Goal: Answer question/provide support

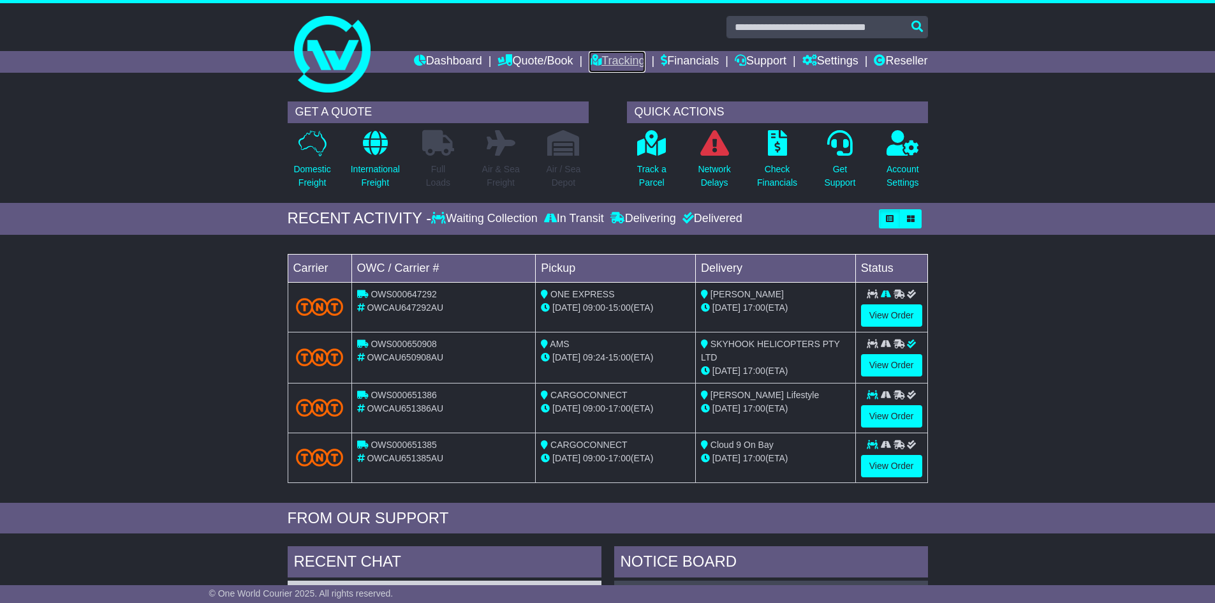
click at [601, 57] on link "Tracking" at bounding box center [617, 62] width 56 height 22
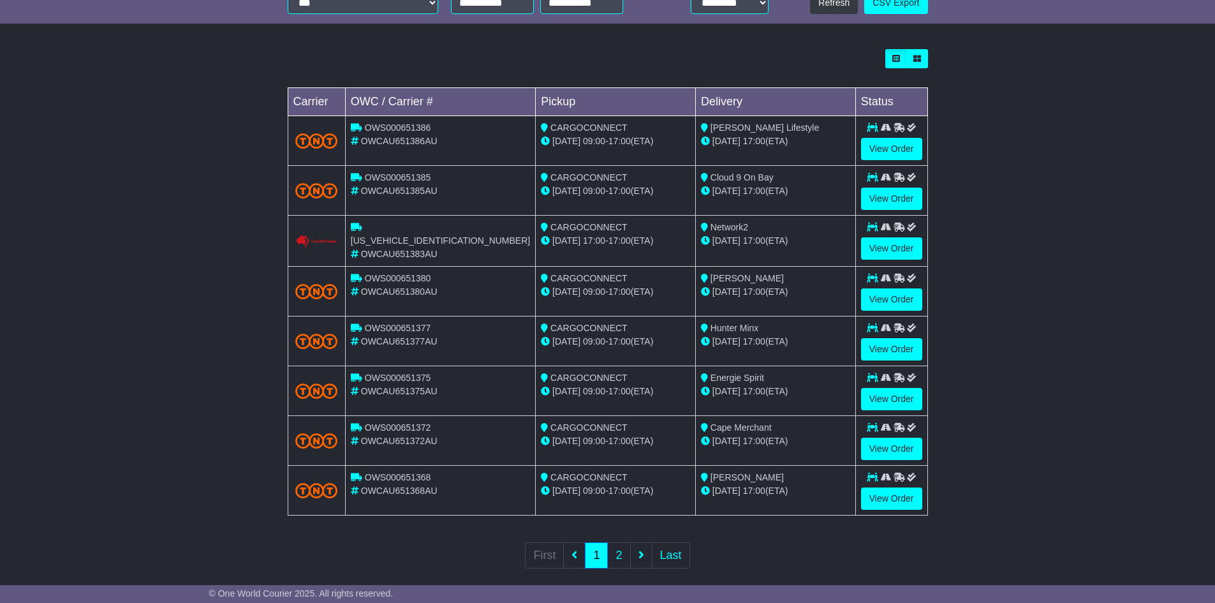
scroll to position [341, 0]
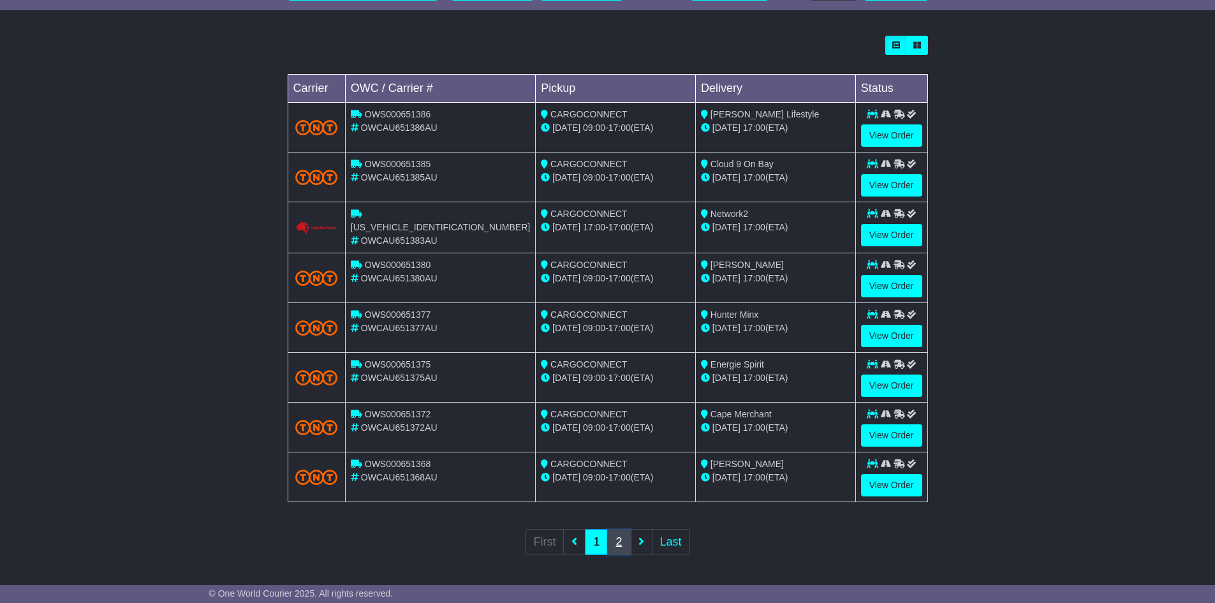
click at [626, 537] on link "2" at bounding box center [618, 542] width 23 height 26
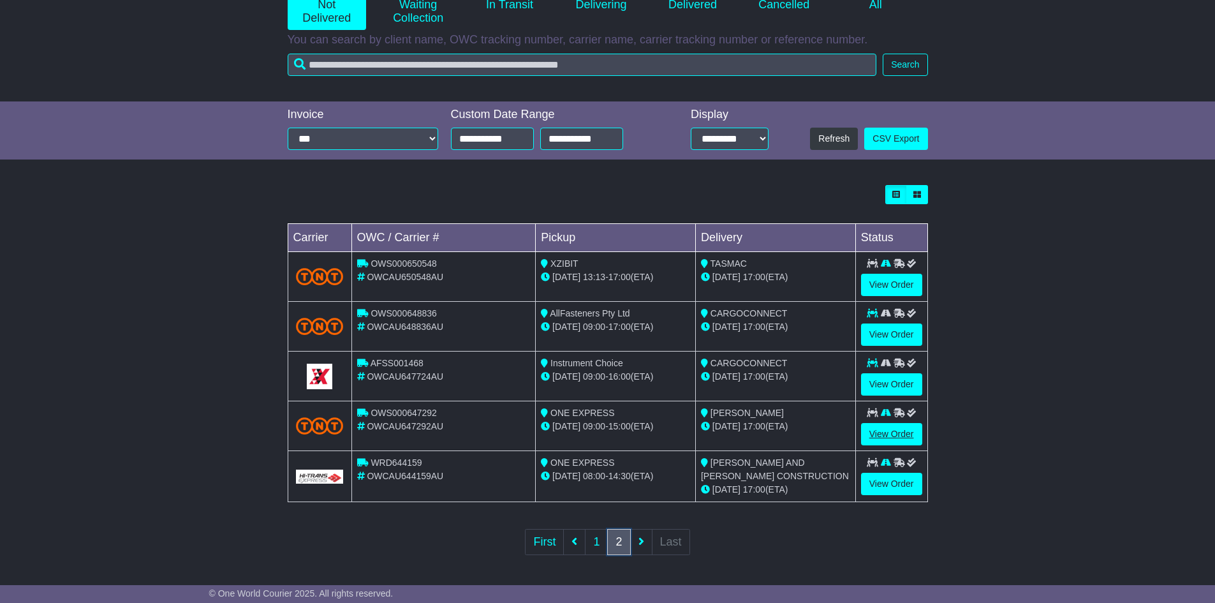
scroll to position [193, 0]
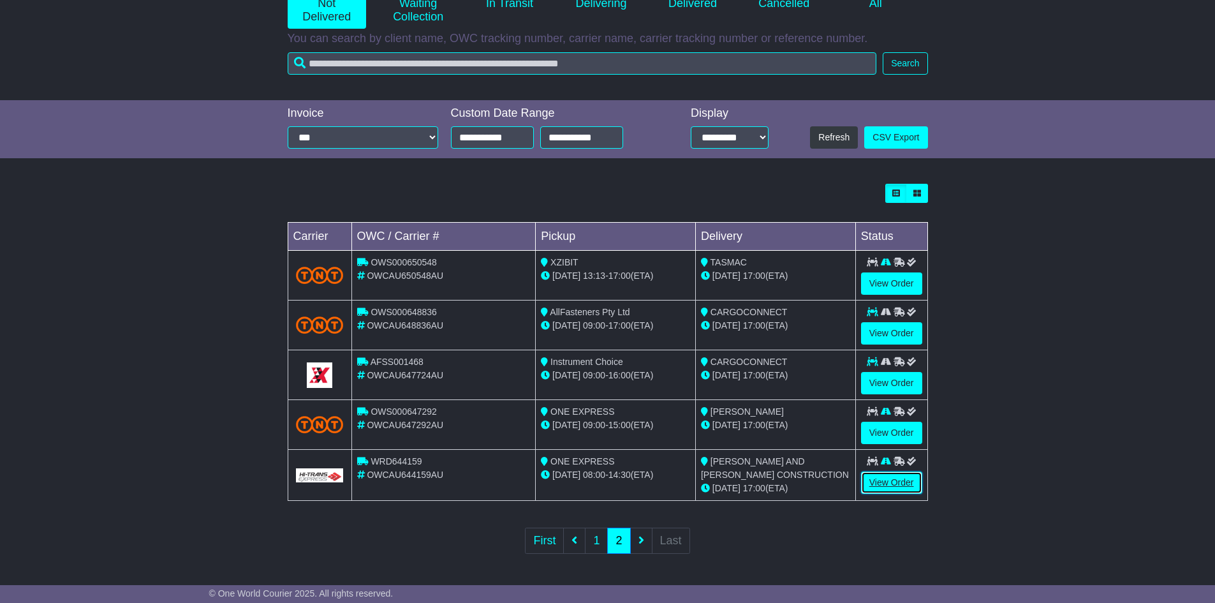
click at [909, 477] on link "View Order" at bounding box center [891, 482] width 61 height 22
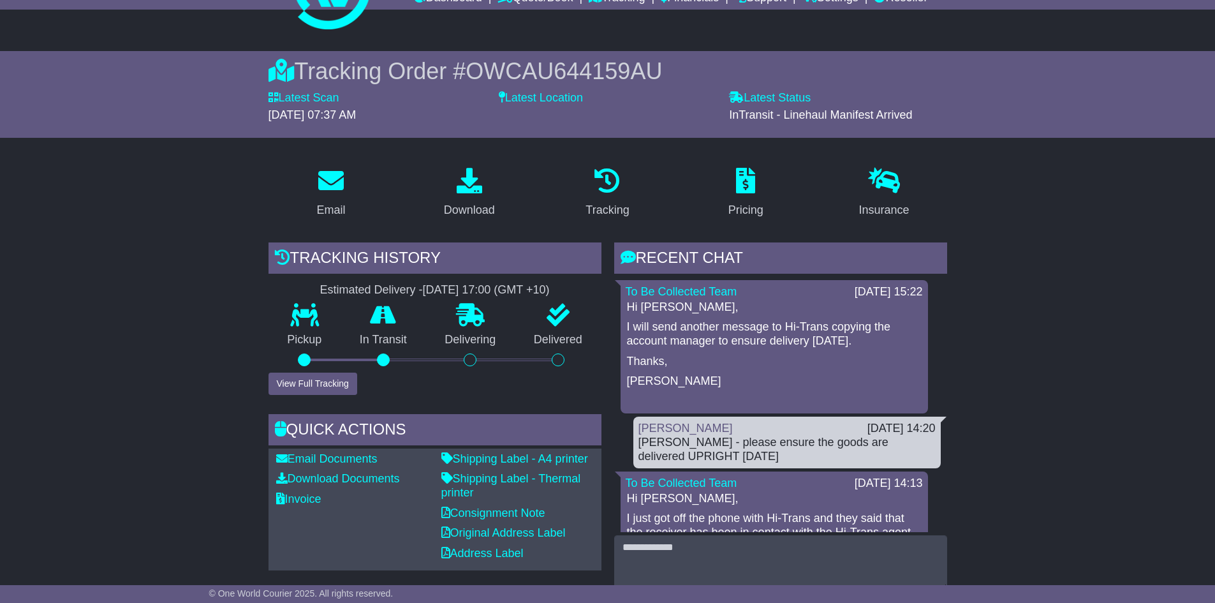
scroll to position [64, 0]
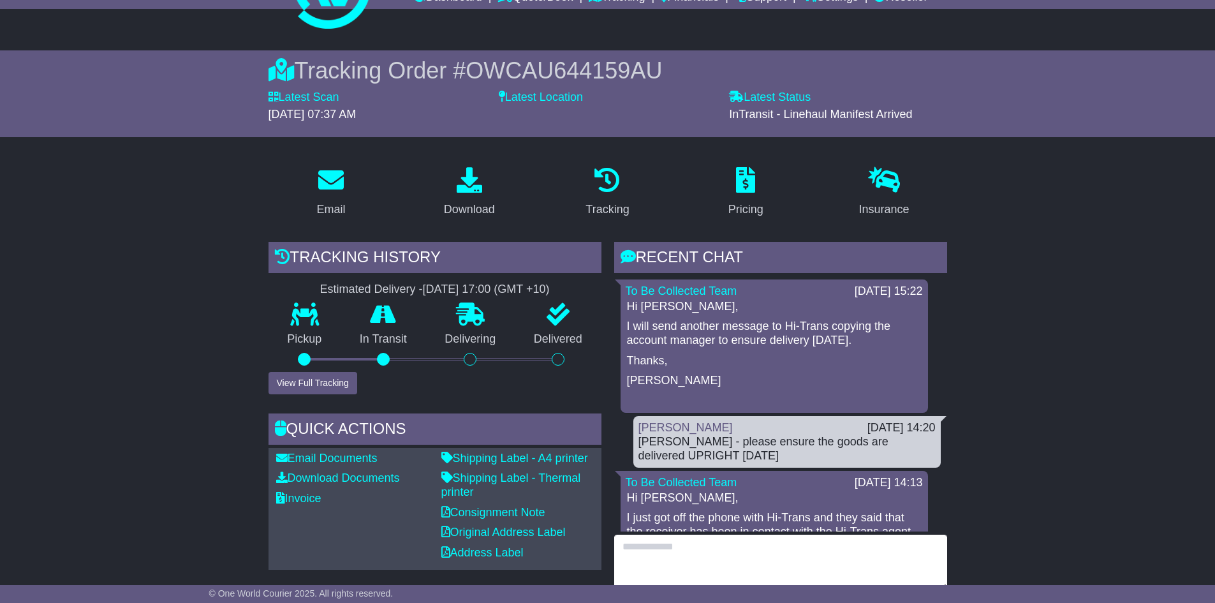
click at [670, 543] on textarea at bounding box center [780, 562] width 333 height 55
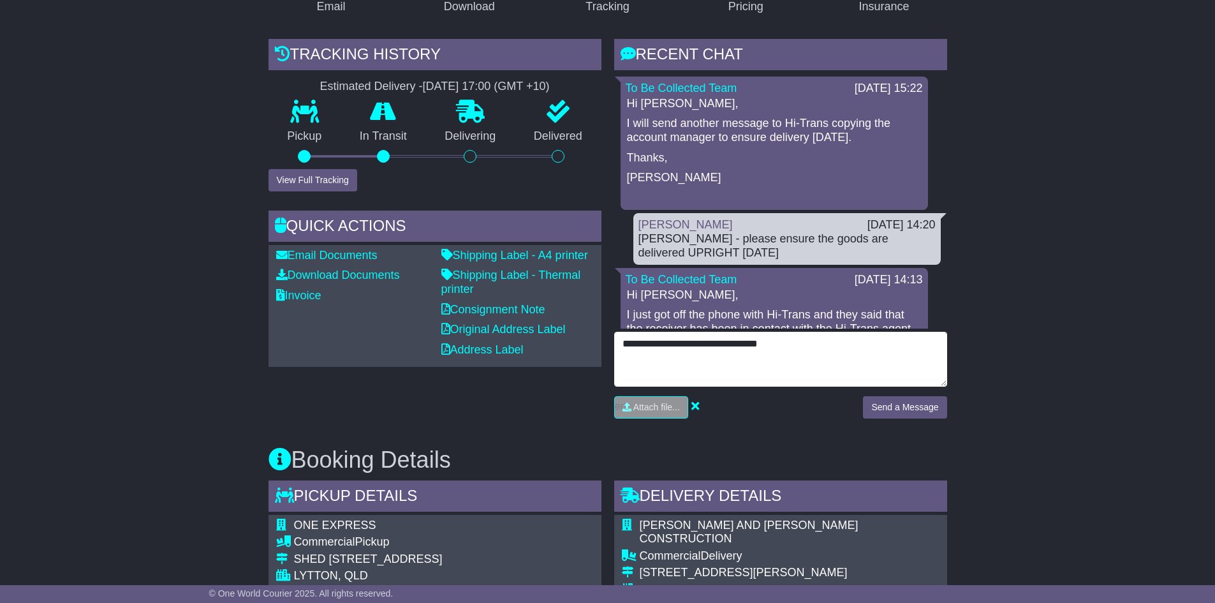
scroll to position [319, 0]
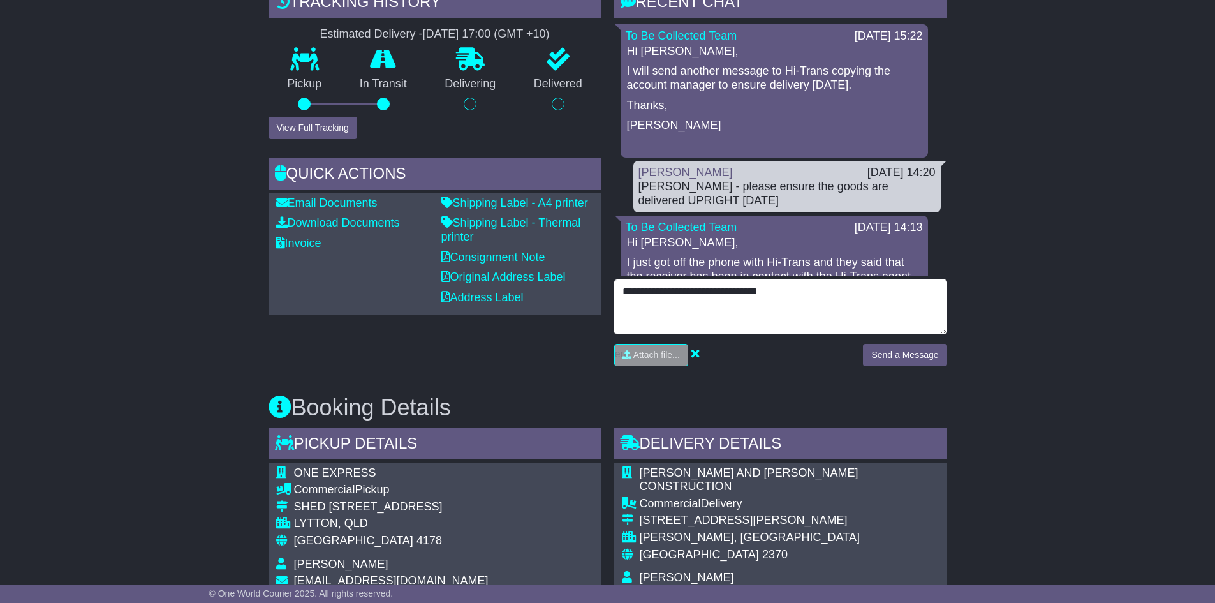
type textarea "**********"
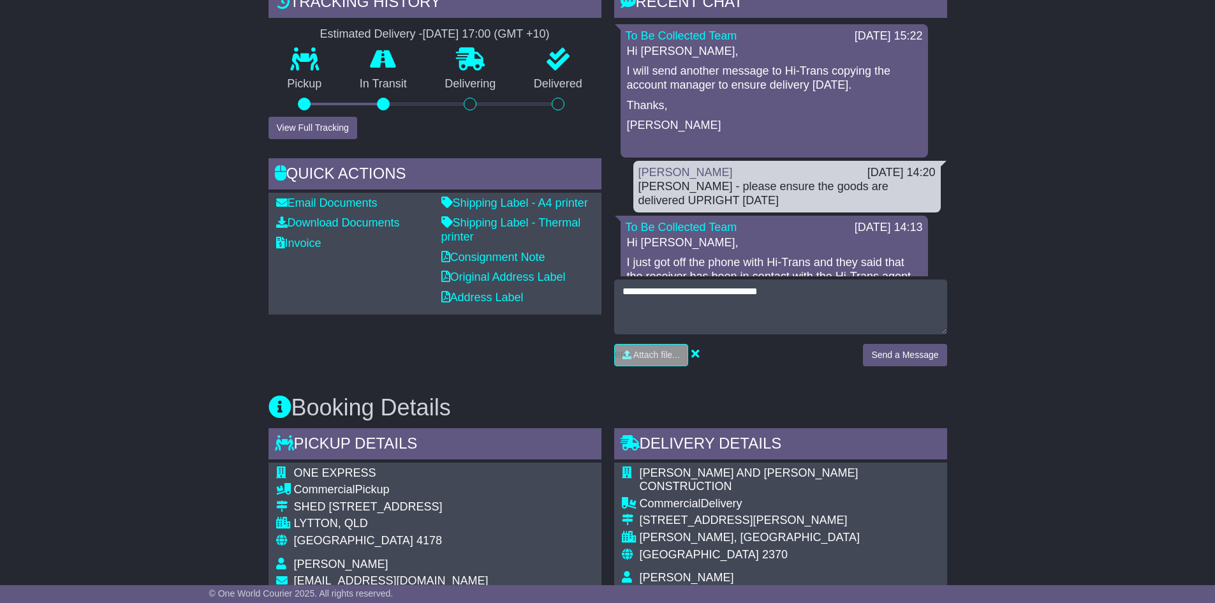
click at [905, 342] on div "**********" at bounding box center [780, 327] width 333 height 96
click at [903, 354] on button "Send a Message" at bounding box center [905, 355] width 84 height 22
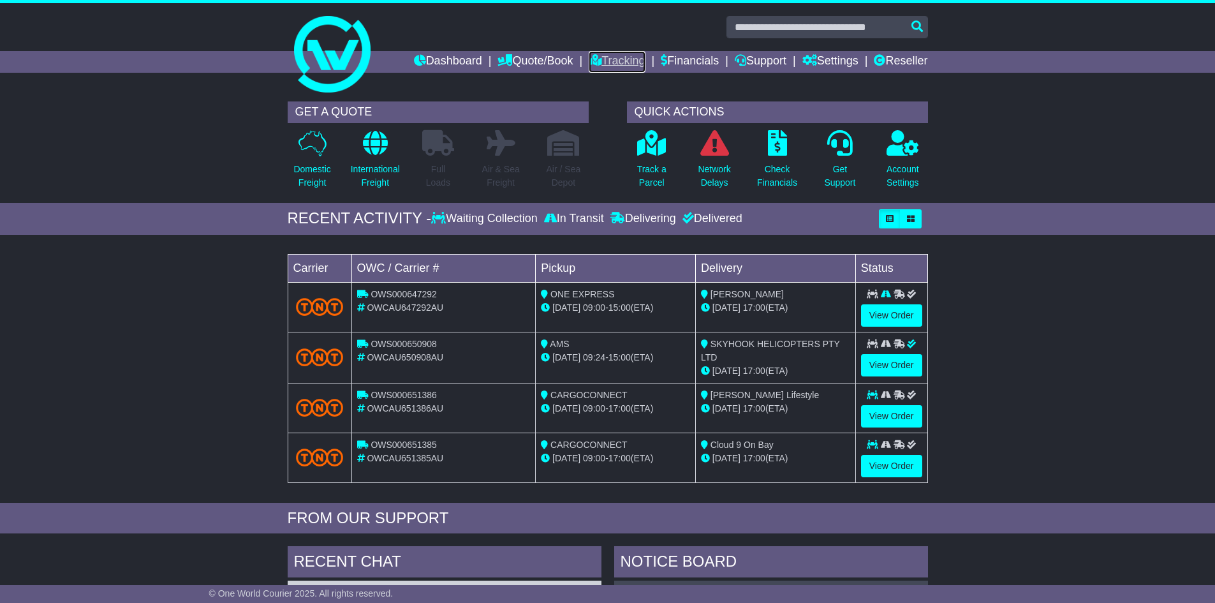
click at [601, 68] on link "Tracking" at bounding box center [617, 62] width 56 height 22
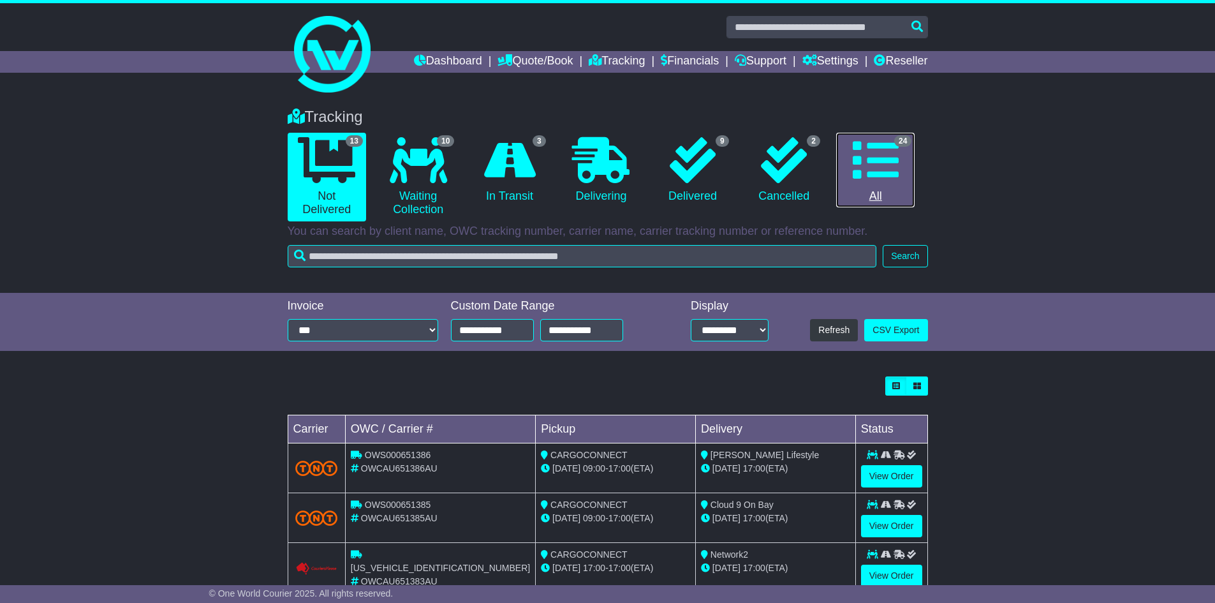
click at [884, 198] on link "24 All" at bounding box center [875, 170] width 78 height 75
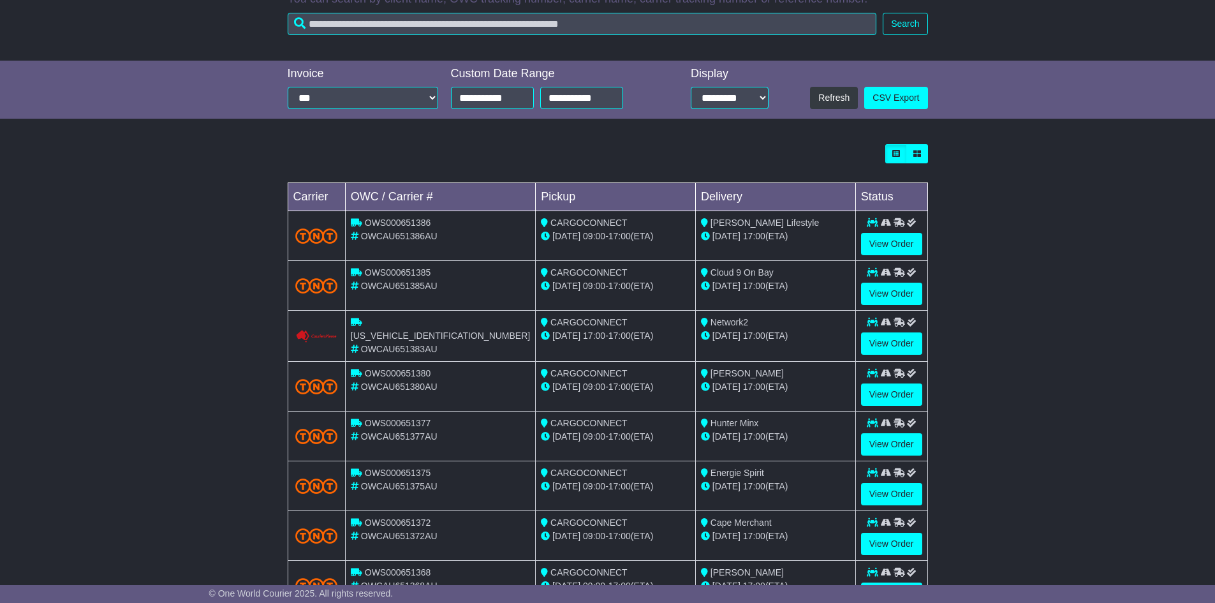
scroll to position [341, 0]
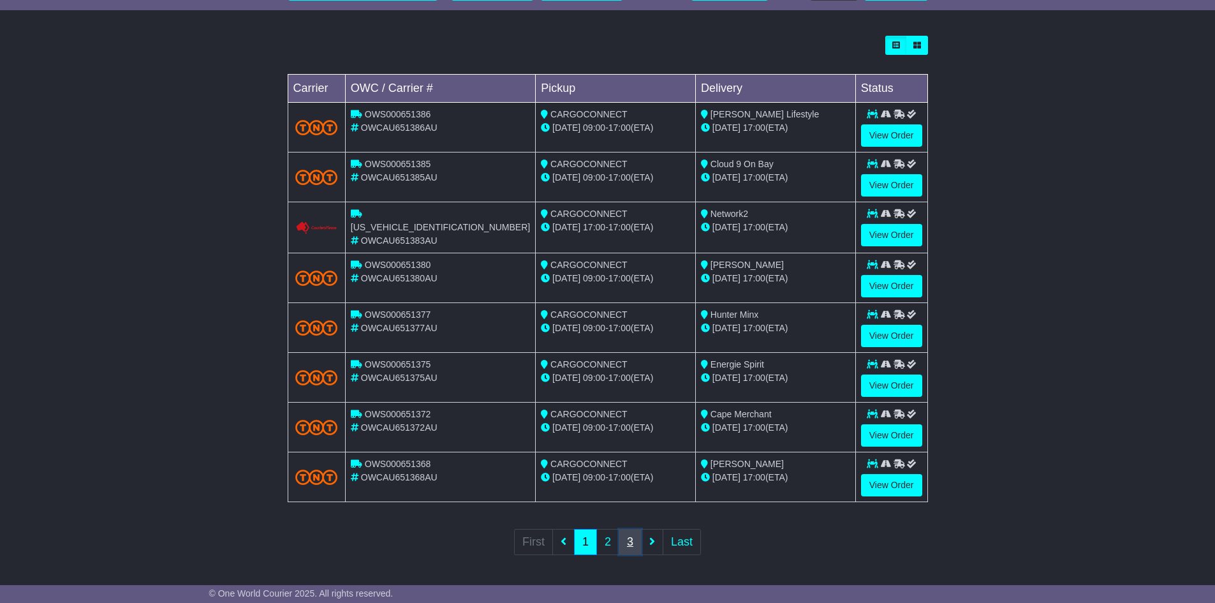
click at [635, 535] on link "3" at bounding box center [630, 542] width 23 height 26
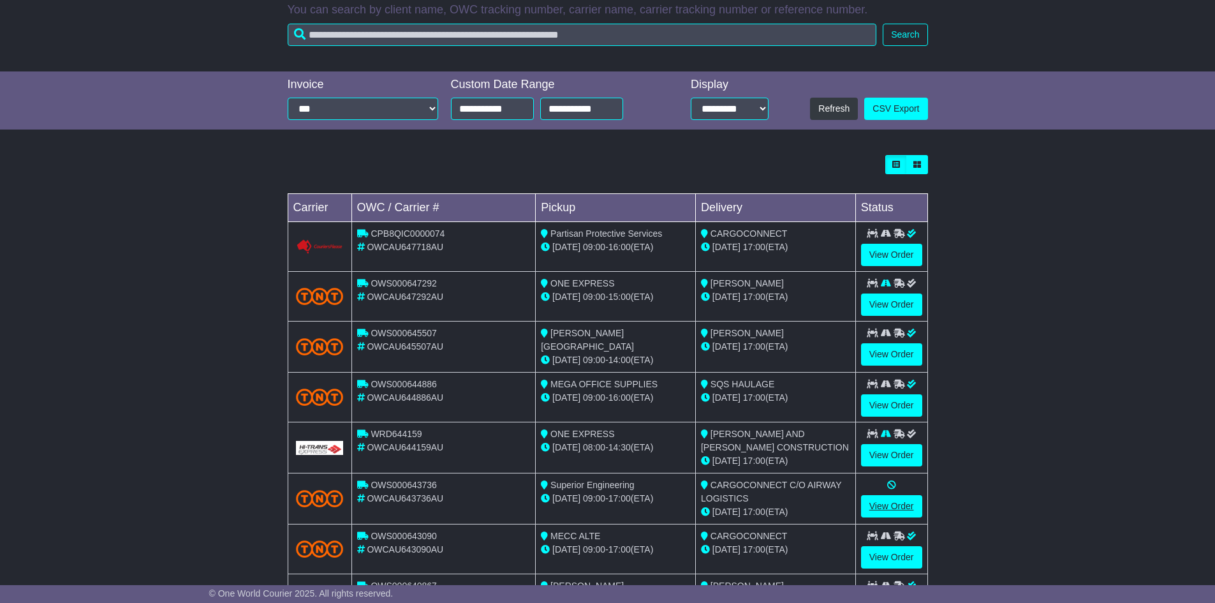
scroll to position [343, 0]
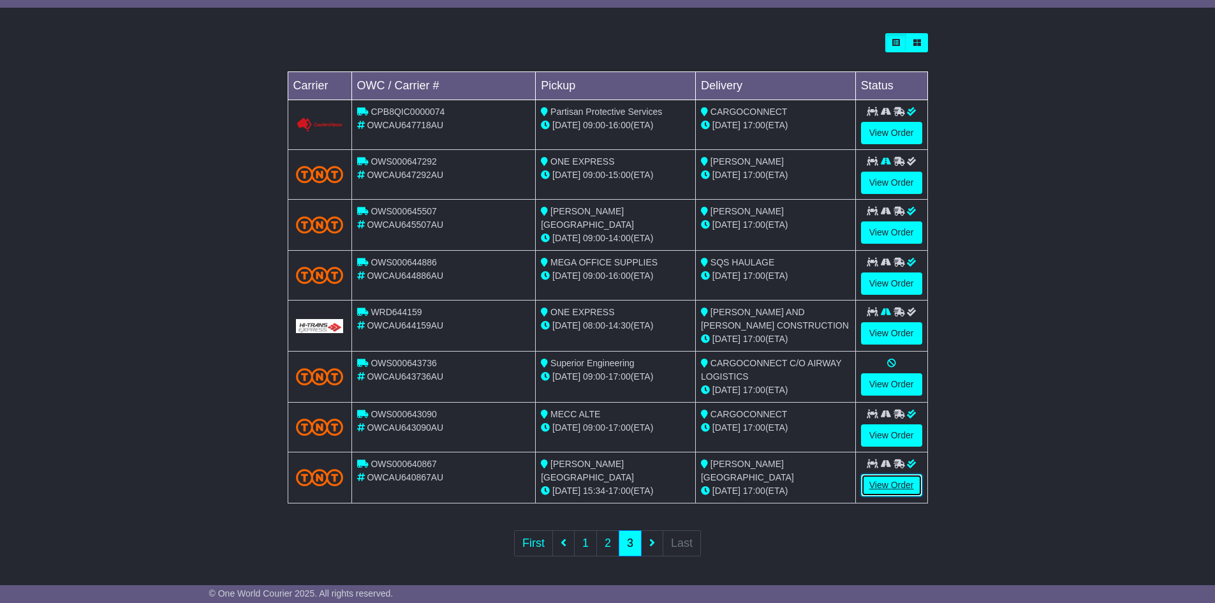
click at [884, 480] on link "View Order" at bounding box center [891, 485] width 61 height 22
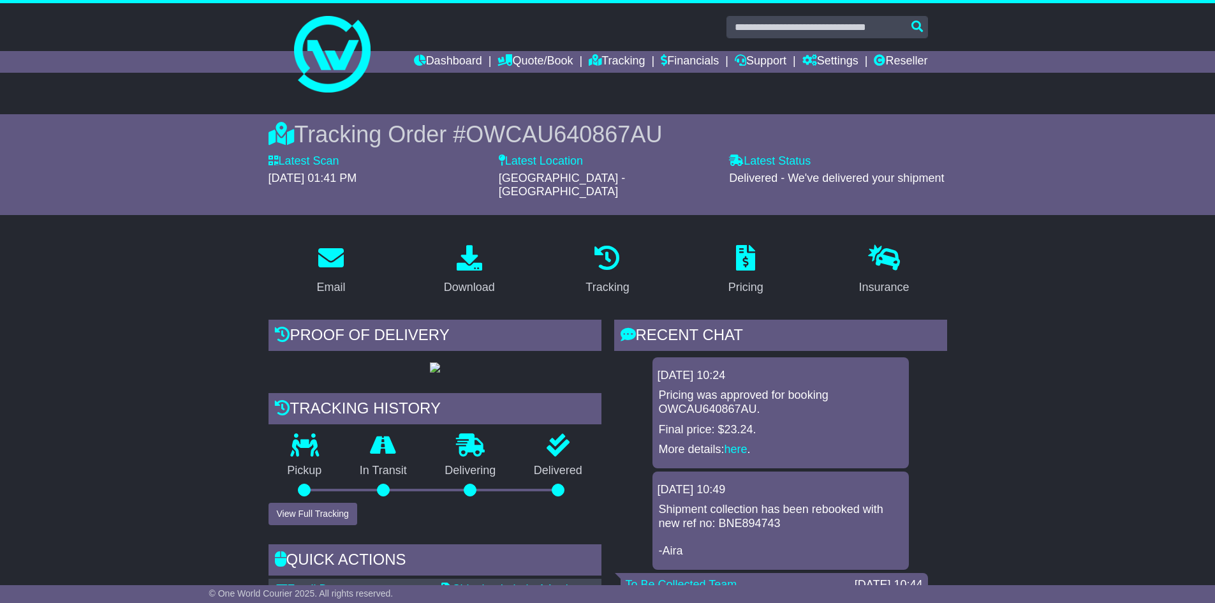
scroll to position [128, 0]
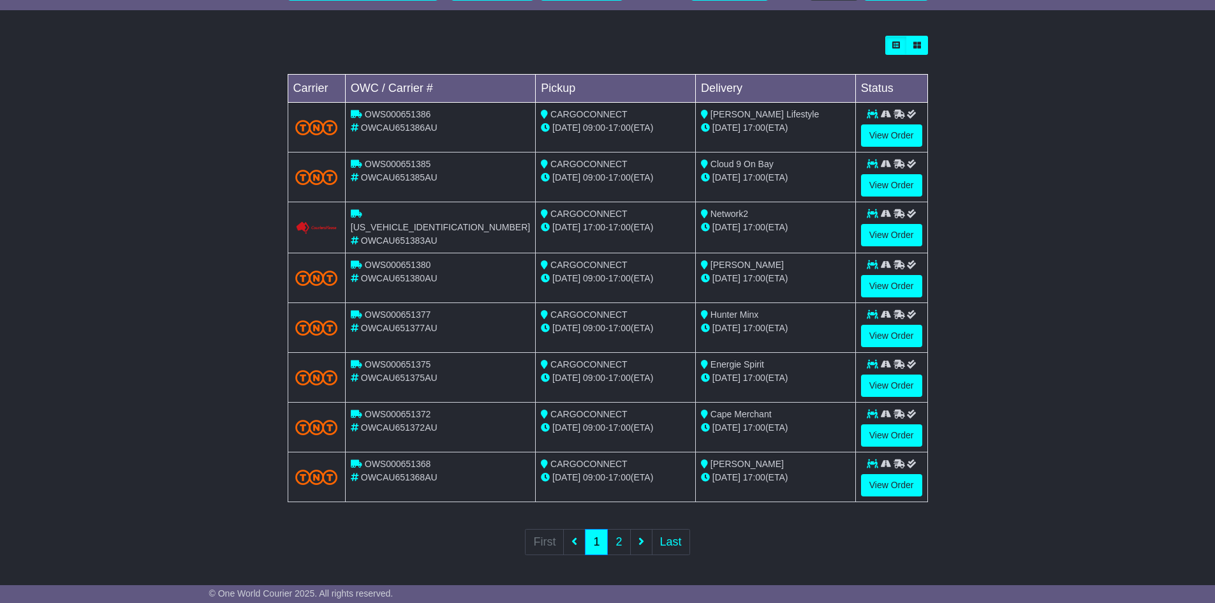
scroll to position [341, 0]
click at [620, 540] on link "2" at bounding box center [618, 542] width 23 height 26
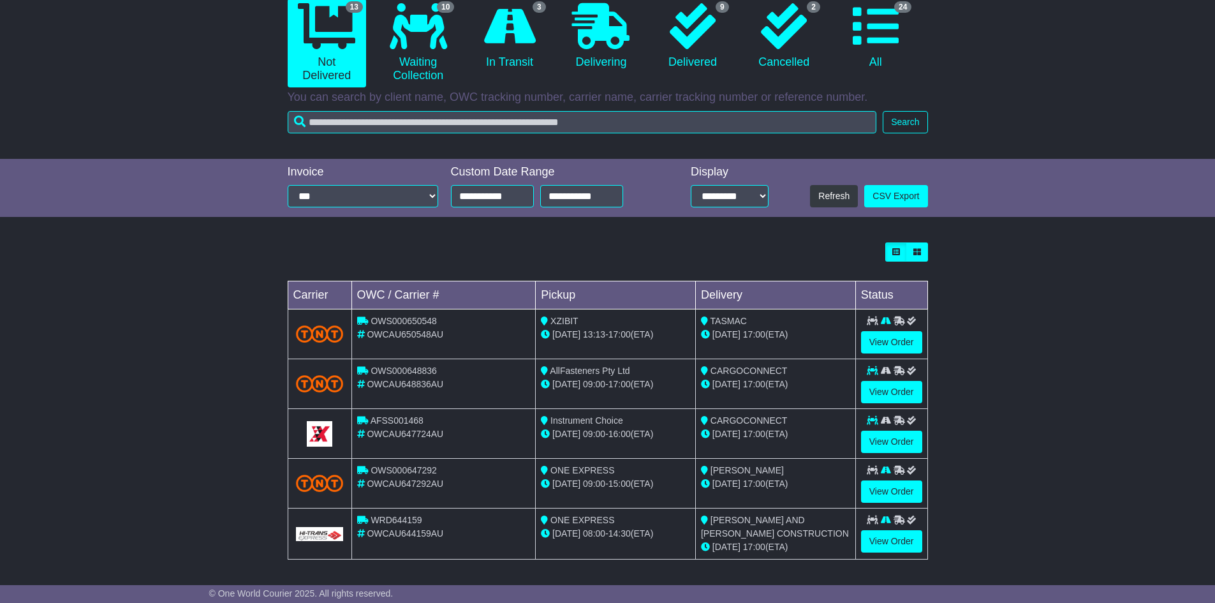
scroll to position [193, 0]
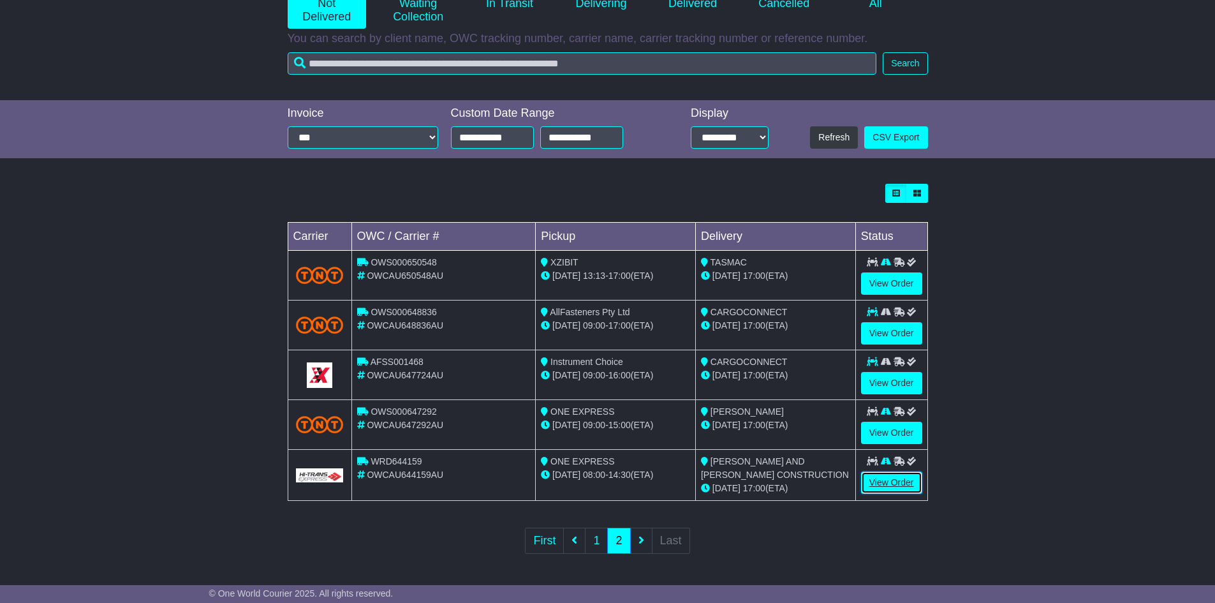
click at [899, 484] on link "View Order" at bounding box center [891, 482] width 61 height 22
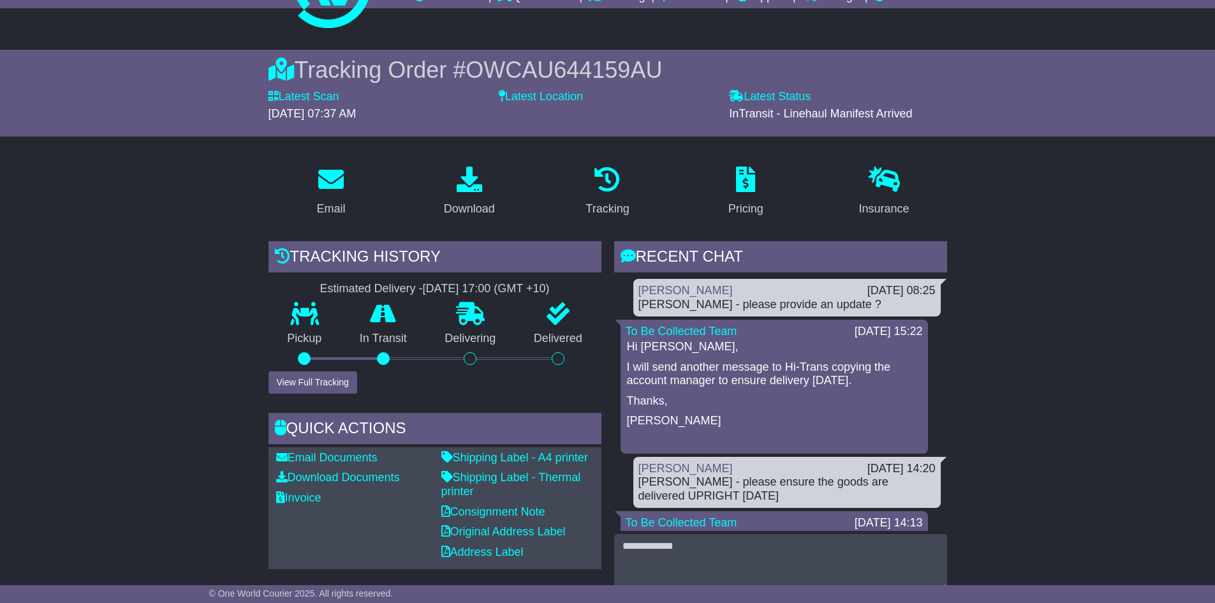
scroll to position [64, 0]
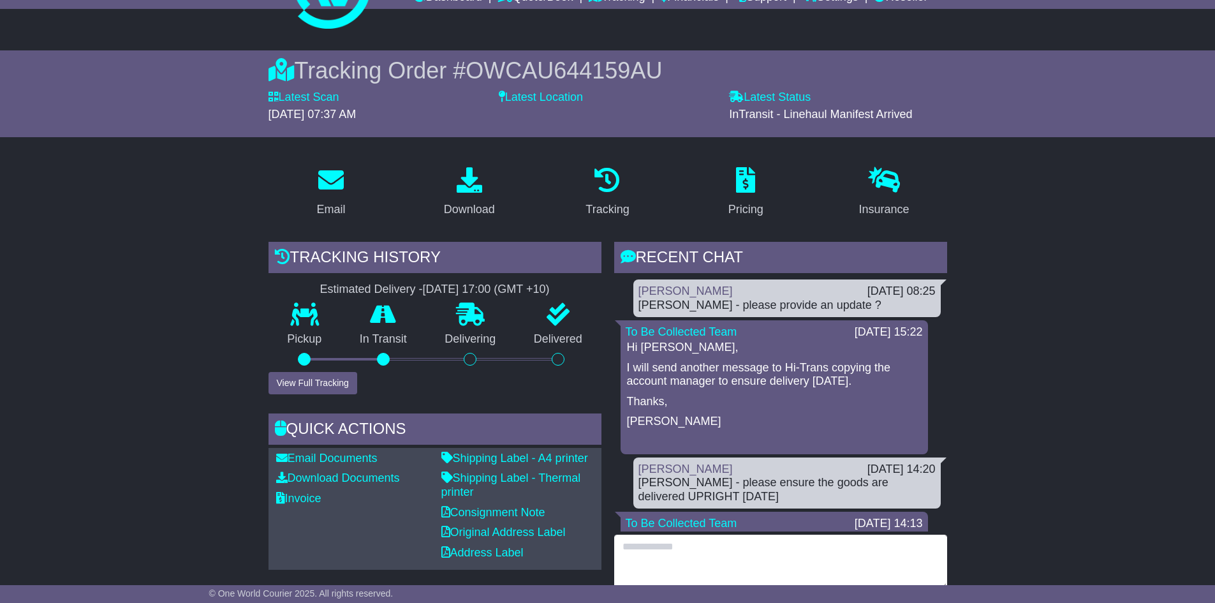
click at [745, 551] on textarea at bounding box center [780, 562] width 333 height 55
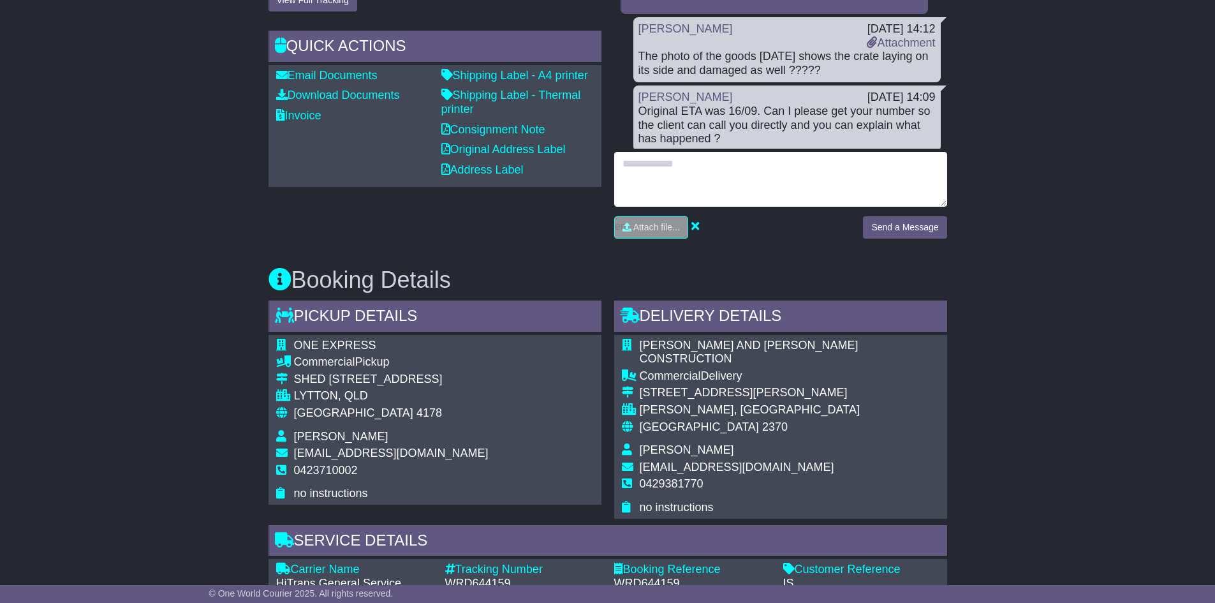
scroll to position [255, 0]
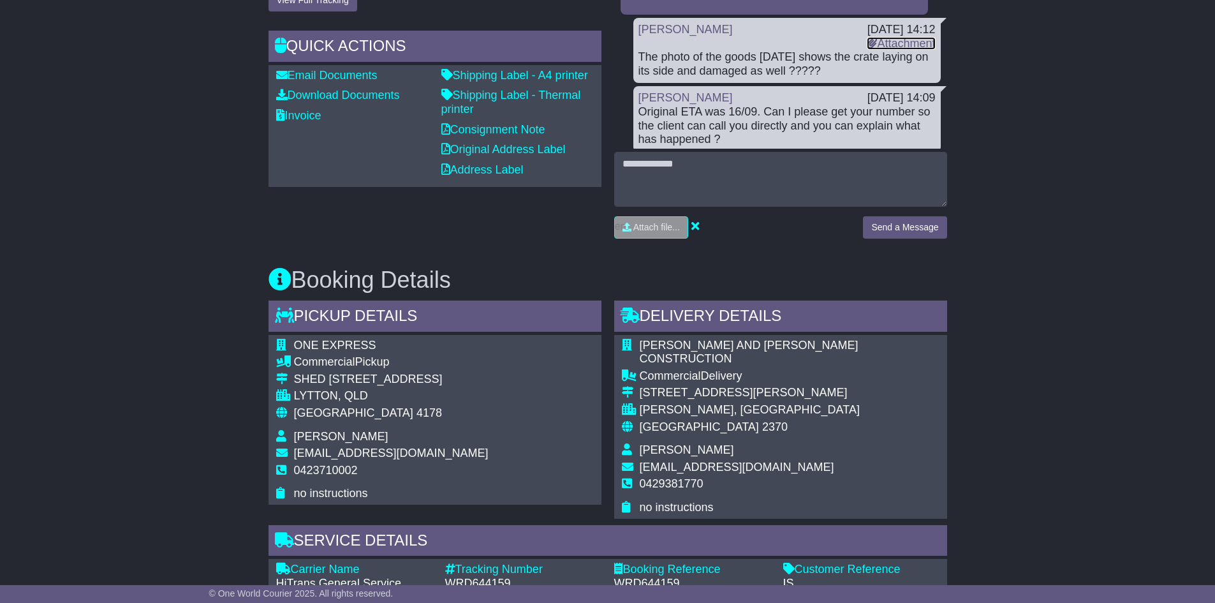
click at [890, 44] on link "Attachment" at bounding box center [901, 43] width 68 height 13
